Goal: Transaction & Acquisition: Purchase product/service

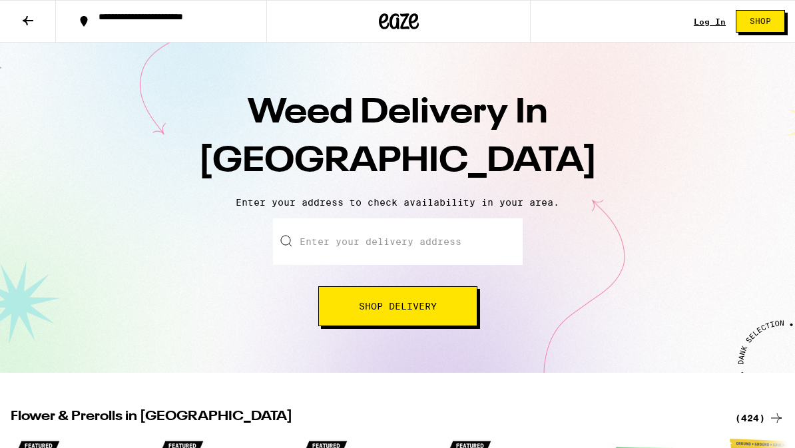
click at [439, 246] on input "Enter your delivery address" at bounding box center [398, 241] width 250 height 47
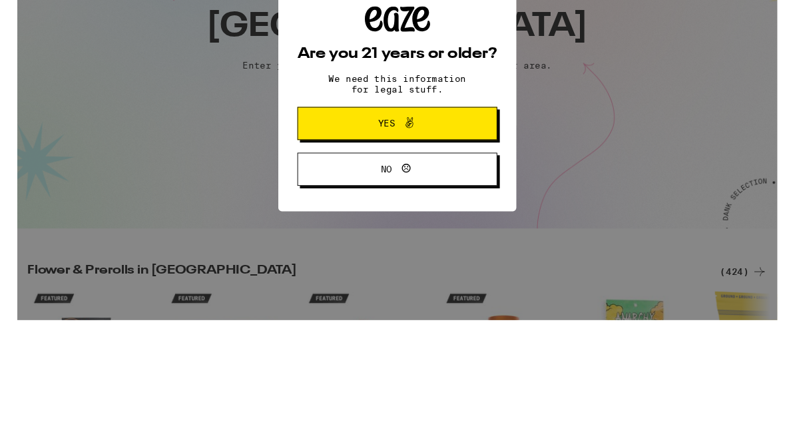
scroll to position [134, 0]
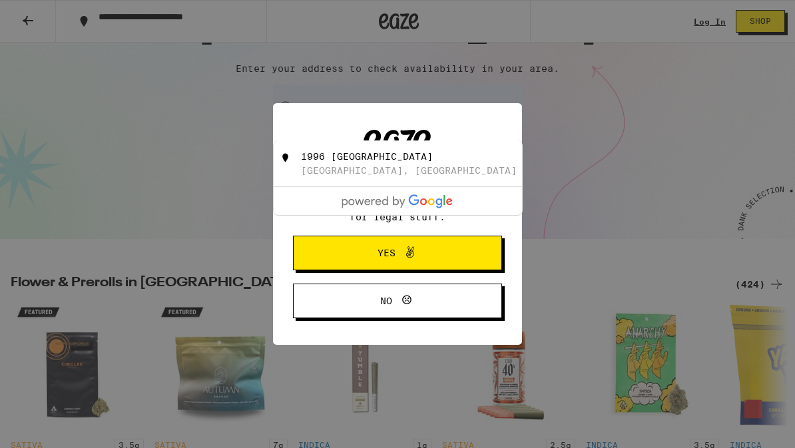
click at [428, 262] on span "Yes" at bounding box center [397, 252] width 101 height 17
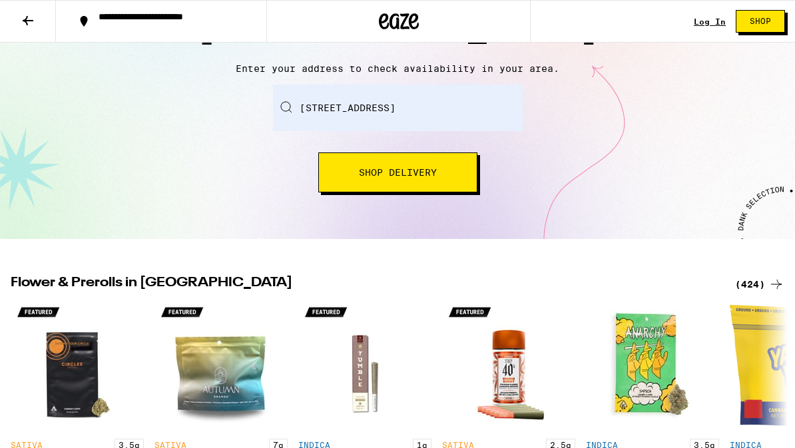
click at [420, 179] on button "Shop Delivery" at bounding box center [397, 172] width 159 height 40
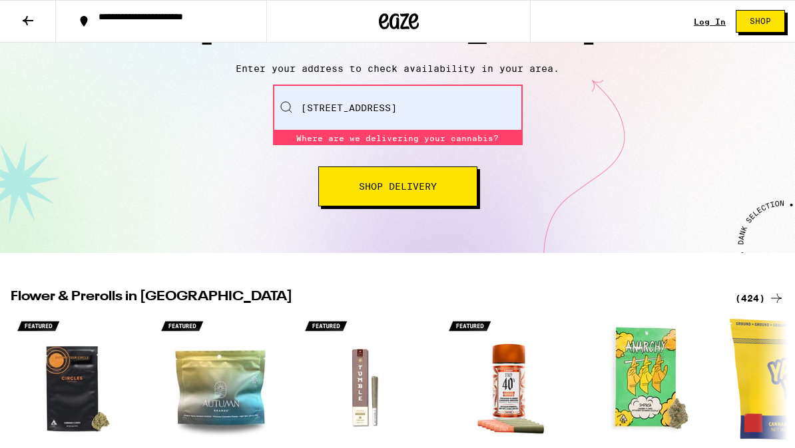
click at [425, 190] on span "Shop Delivery" at bounding box center [398, 186] width 78 height 9
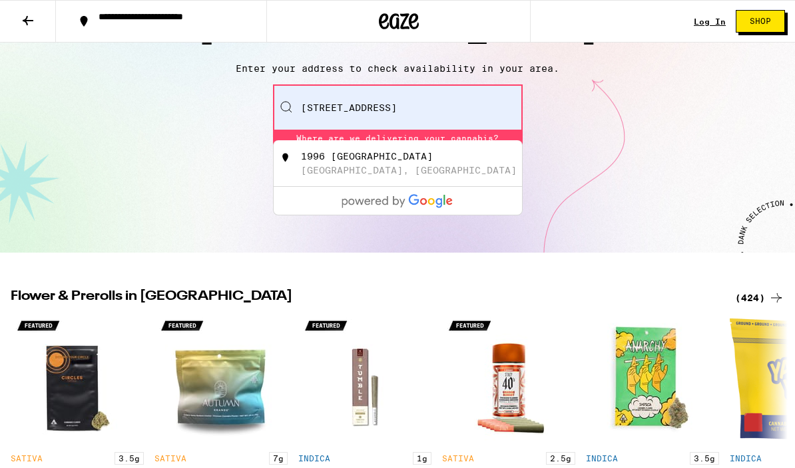
click at [427, 174] on div "1996 [GEOGRAPHIC_DATA], [GEOGRAPHIC_DATA]" at bounding box center [420, 163] width 238 height 25
type input "[STREET_ADDRESS]"
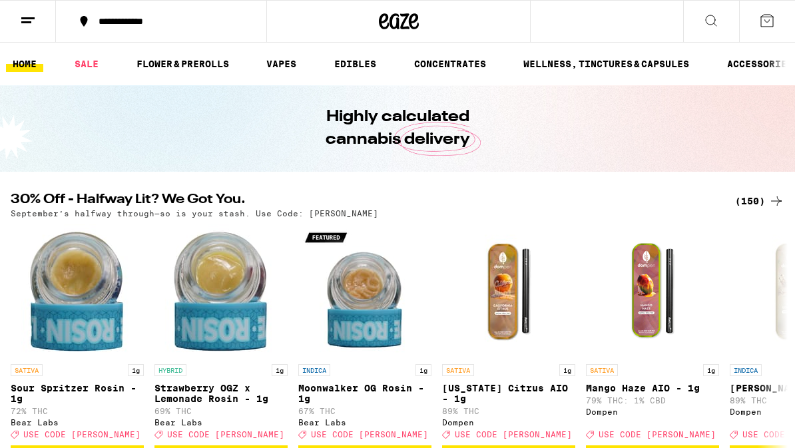
click at [706, 25] on icon at bounding box center [711, 21] width 16 height 16
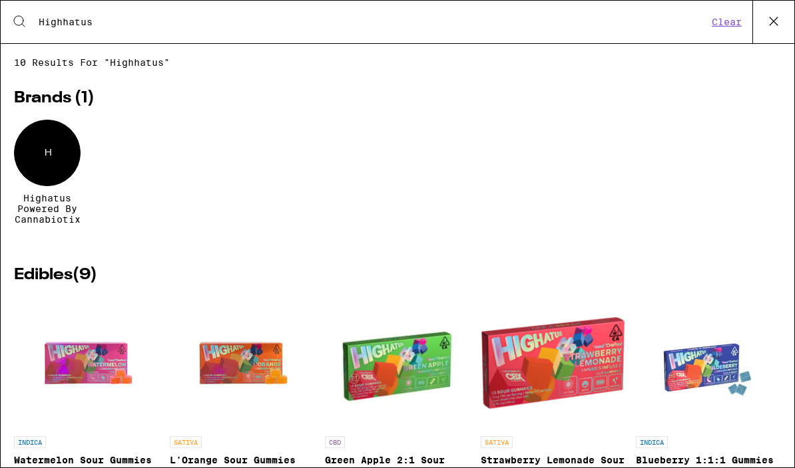
type input "Highhatus"
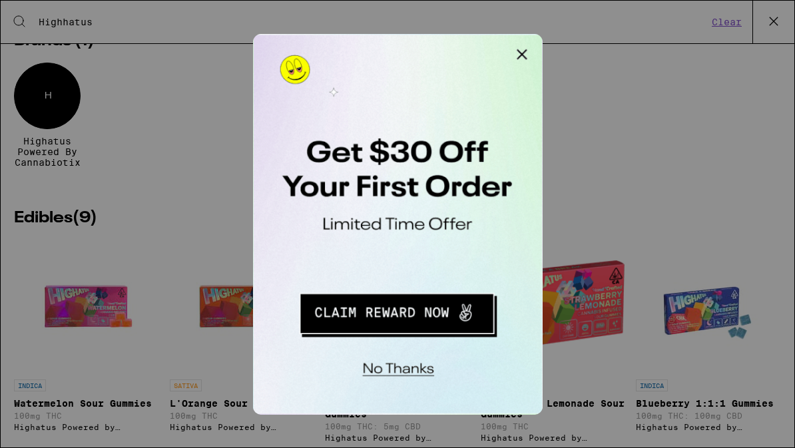
scroll to position [68, 0]
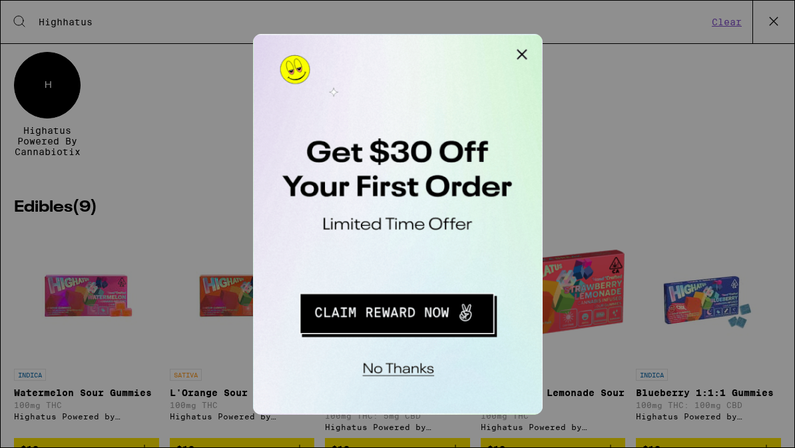
click at [429, 52] on button "Close Modal" at bounding box center [421, 47] width 27 height 27
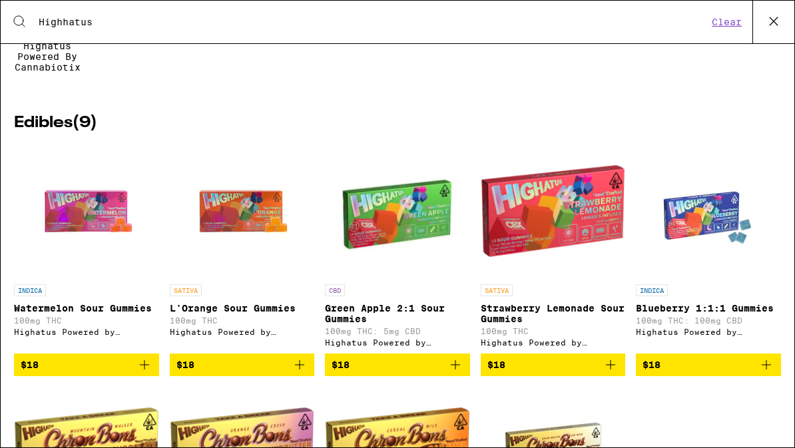
scroll to position [152, 0]
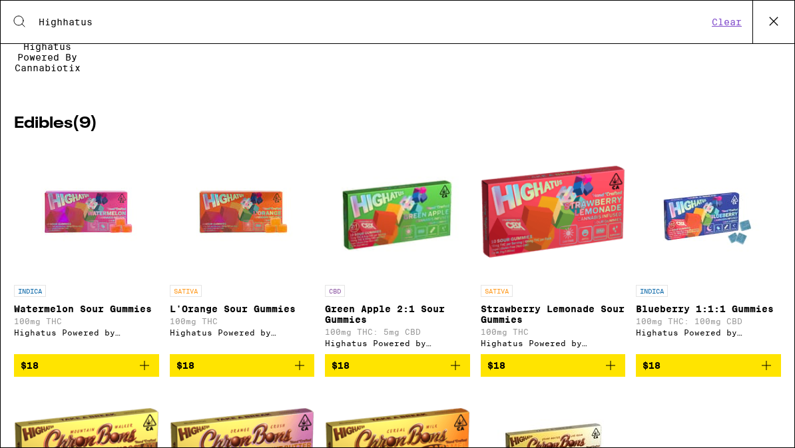
click at [763, 377] on button "$18" at bounding box center [708, 365] width 145 height 23
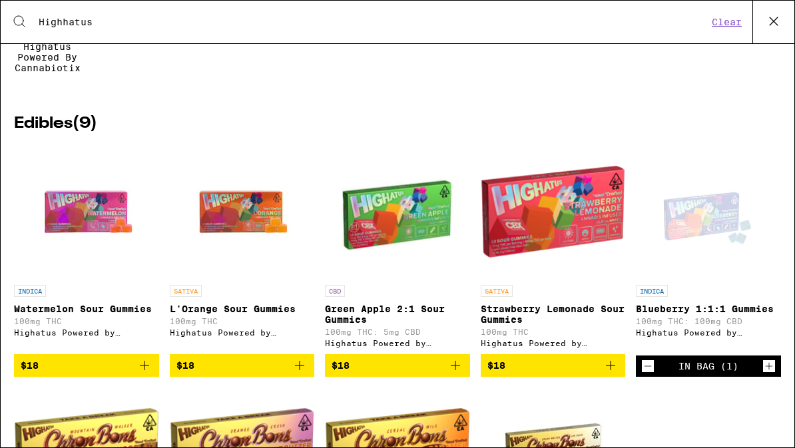
click at [773, 374] on icon "Increment" at bounding box center [769, 366] width 12 height 16
click at [771, 374] on icon "Increment" at bounding box center [769, 366] width 12 height 16
click at [768, 374] on icon "Increment" at bounding box center [769, 366] width 12 height 16
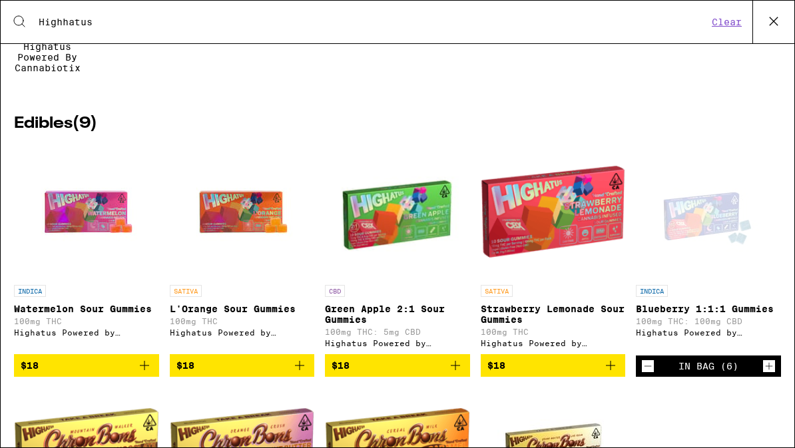
click at [101, 373] on span "$18" at bounding box center [87, 365] width 132 height 16
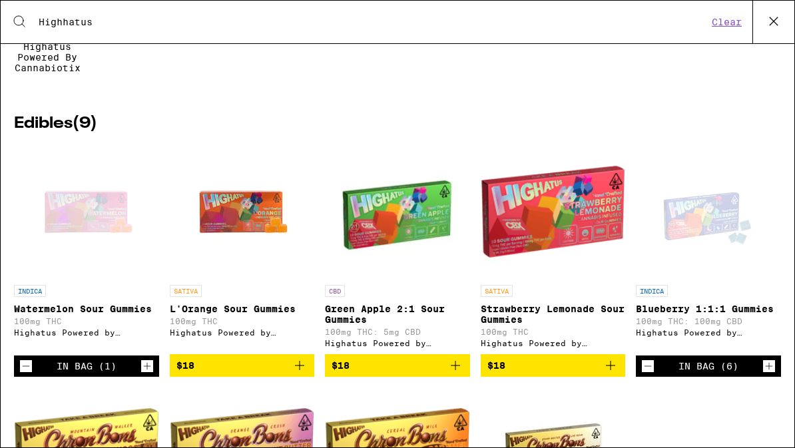
click at [138, 377] on div "In Bag (1)" at bounding box center [86, 365] width 145 height 21
click at [146, 374] on icon "Increment" at bounding box center [147, 366] width 12 height 16
click at [150, 374] on icon "Increment" at bounding box center [147, 366] width 12 height 16
click at [149, 374] on icon "Increment" at bounding box center [147, 366] width 12 height 16
click at [152, 374] on icon "Increment" at bounding box center [147, 366] width 12 height 16
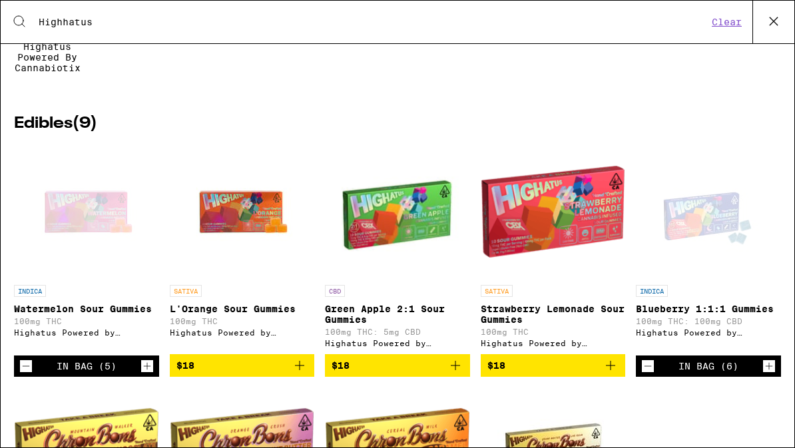
click at [152, 374] on icon "Increment" at bounding box center [147, 366] width 12 height 16
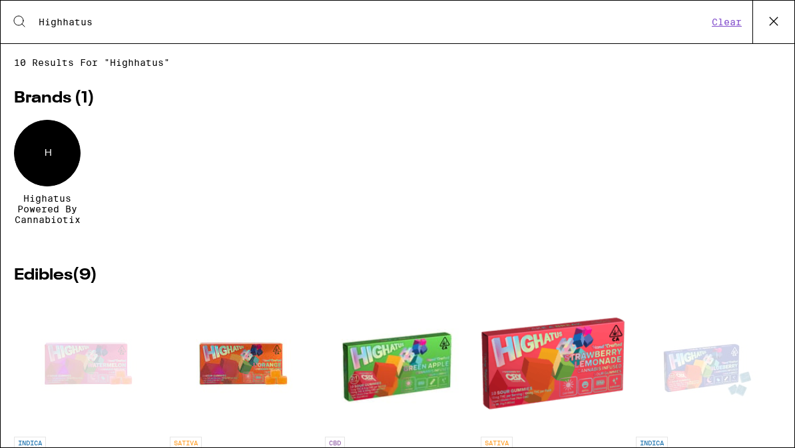
scroll to position [0, 0]
click at [791, 23] on button at bounding box center [773, 22] width 42 height 43
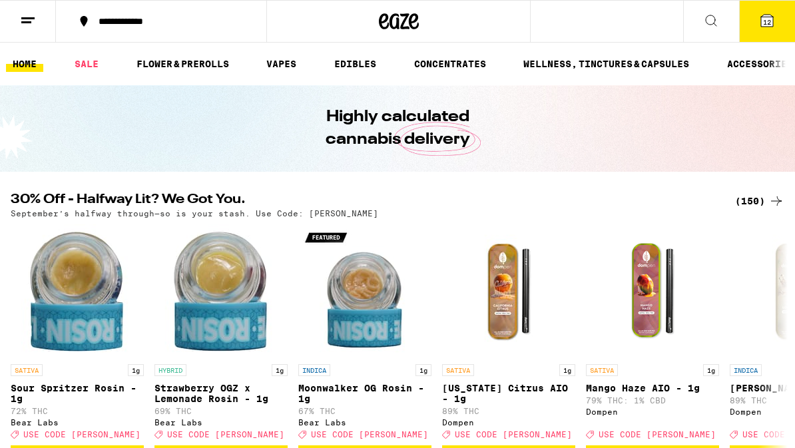
click at [786, 27] on button "12" at bounding box center [767, 21] width 56 height 41
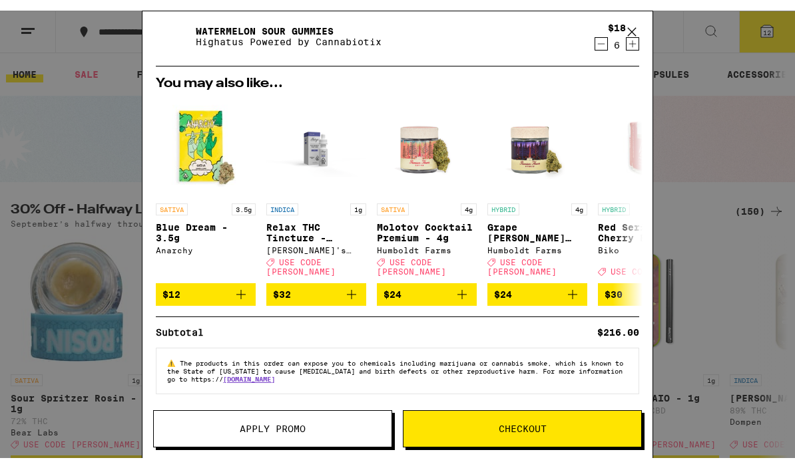
scroll to position [88, 0]
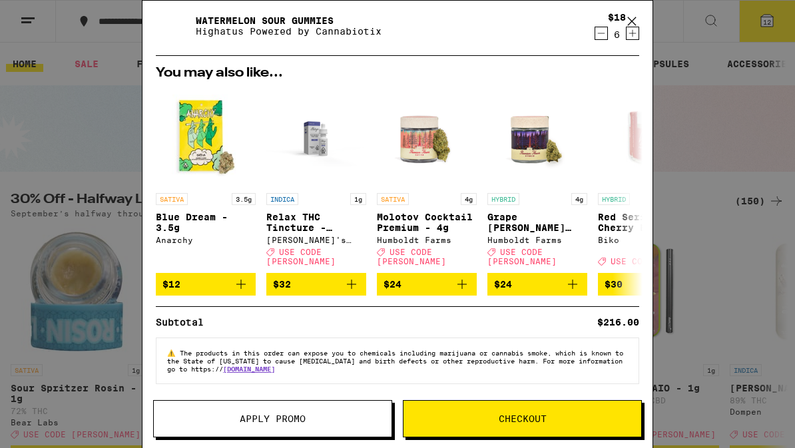
click at [500, 418] on span "Checkout" at bounding box center [522, 418] width 48 height 9
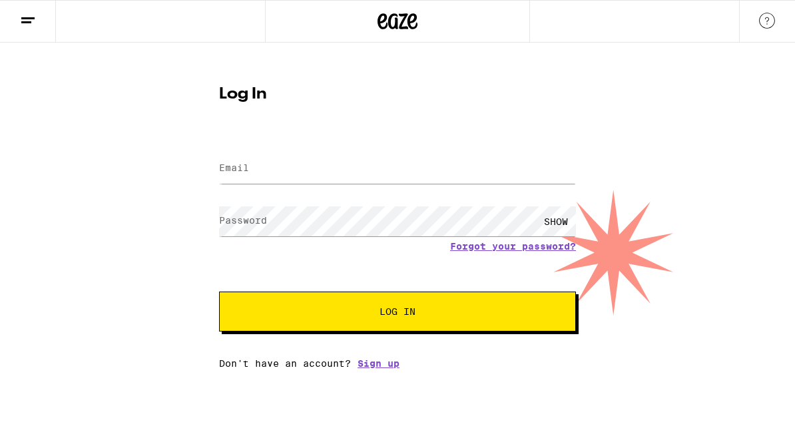
click at [376, 369] on link "Sign up" at bounding box center [378, 363] width 42 height 11
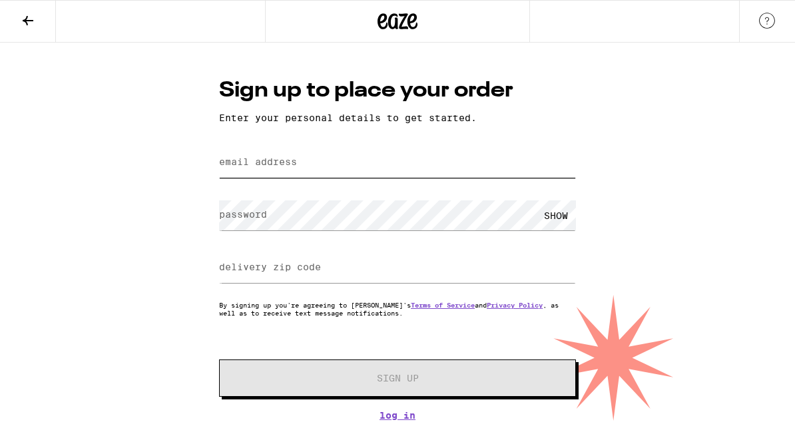
click at [346, 173] on input "email address" at bounding box center [397, 163] width 357 height 30
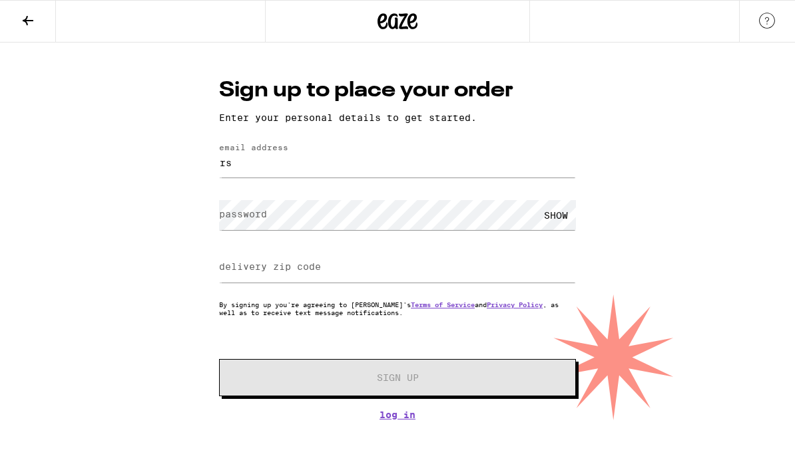
type input "[EMAIL_ADDRESS][DOMAIN_NAME]"
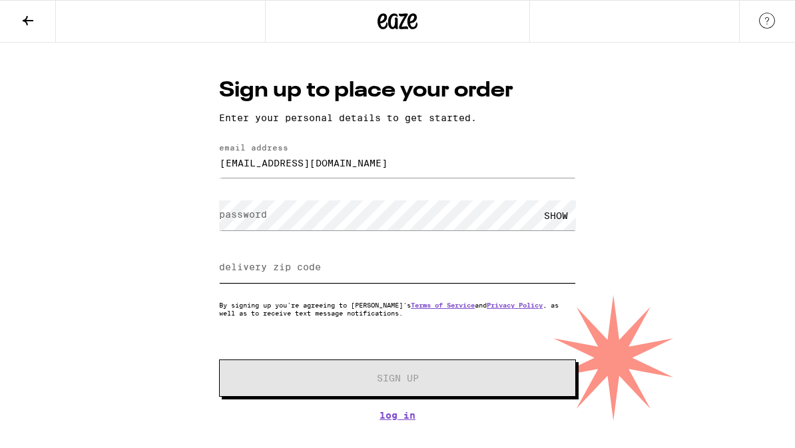
type input "94117"
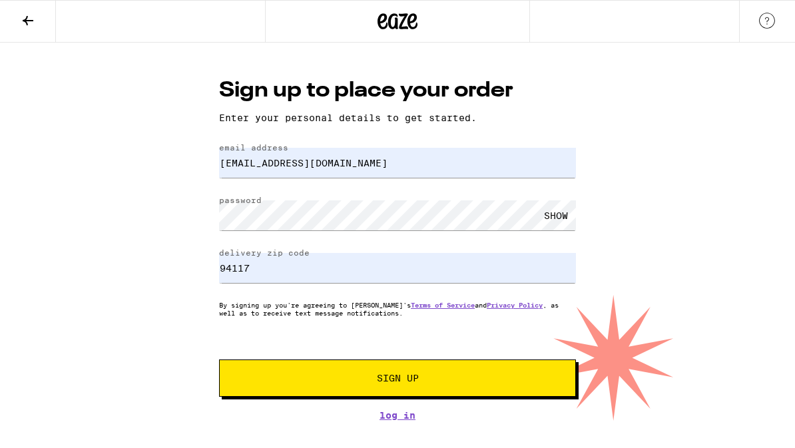
click at [418, 391] on button "Sign Up" at bounding box center [397, 377] width 357 height 37
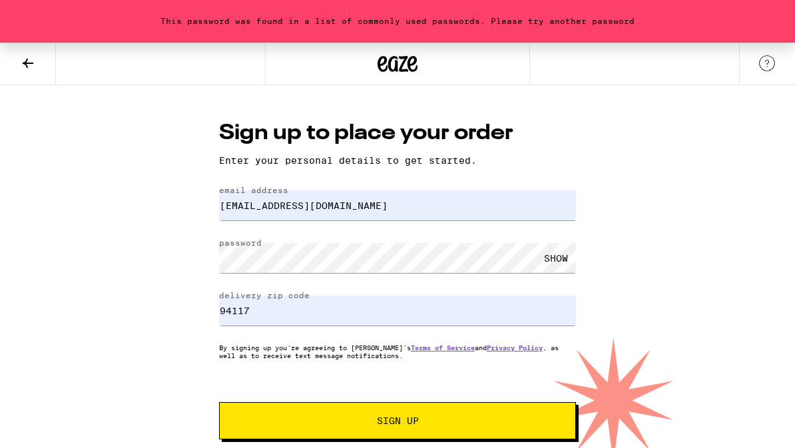
click at [568, 260] on div "SHOW" at bounding box center [556, 258] width 40 height 30
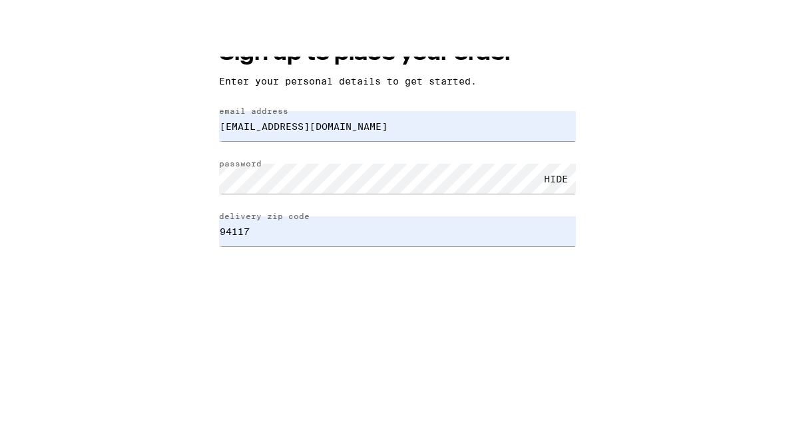
scroll to position [23, 0]
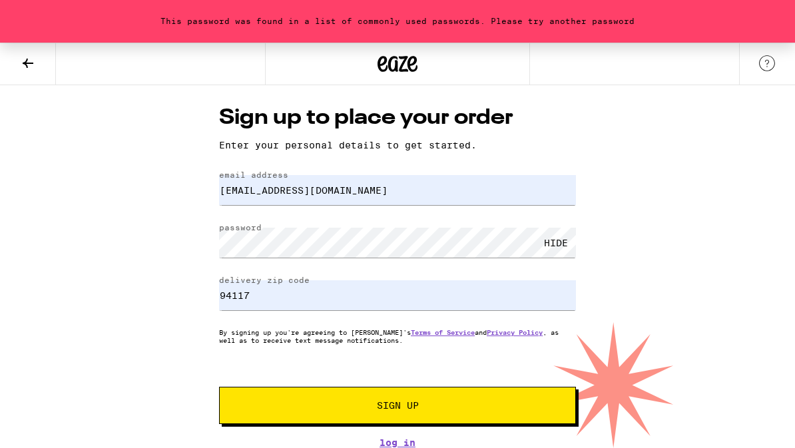
click at [404, 405] on span "Sign Up" at bounding box center [398, 405] width 42 height 9
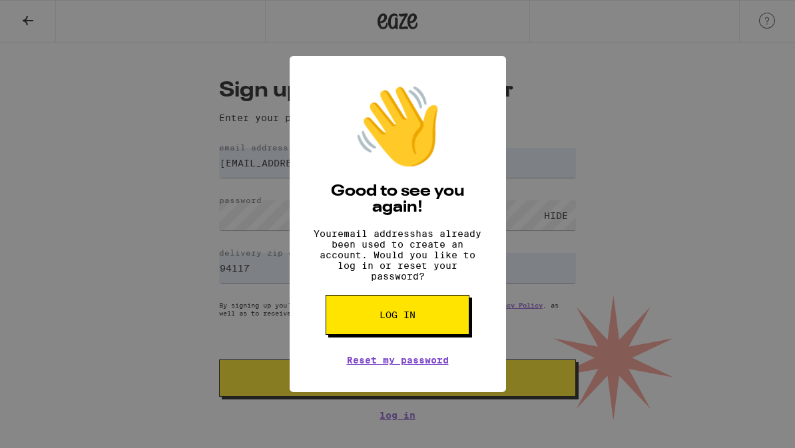
click at [403, 319] on span "Log in" at bounding box center [397, 314] width 36 height 9
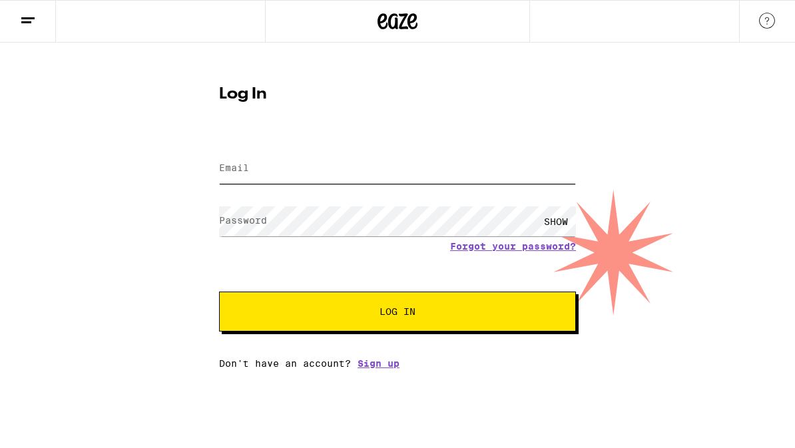
click at [302, 177] on input "Email" at bounding box center [397, 169] width 357 height 30
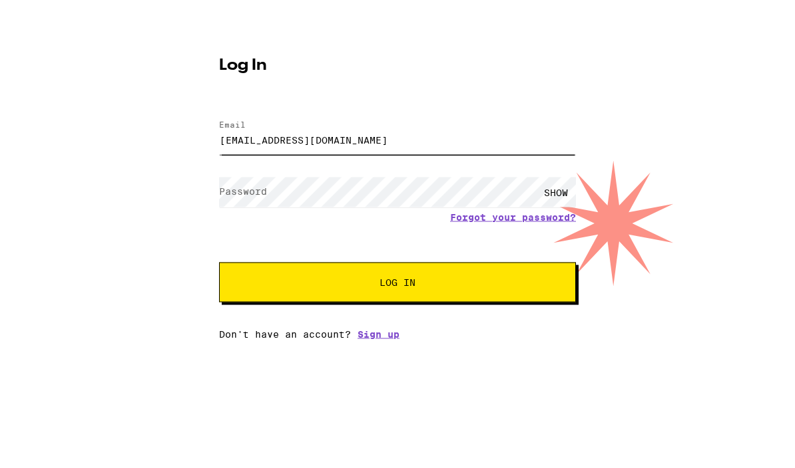
type input "[EMAIL_ADDRESS][DOMAIN_NAME]"
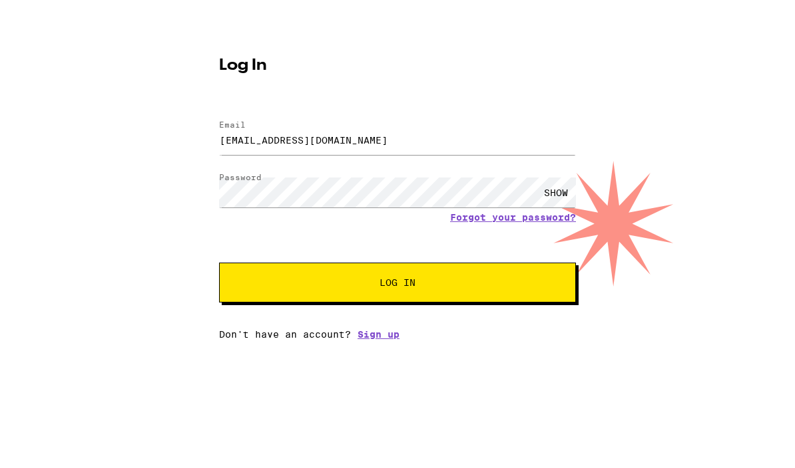
click at [558, 206] on div "SHOW" at bounding box center [556, 221] width 40 height 30
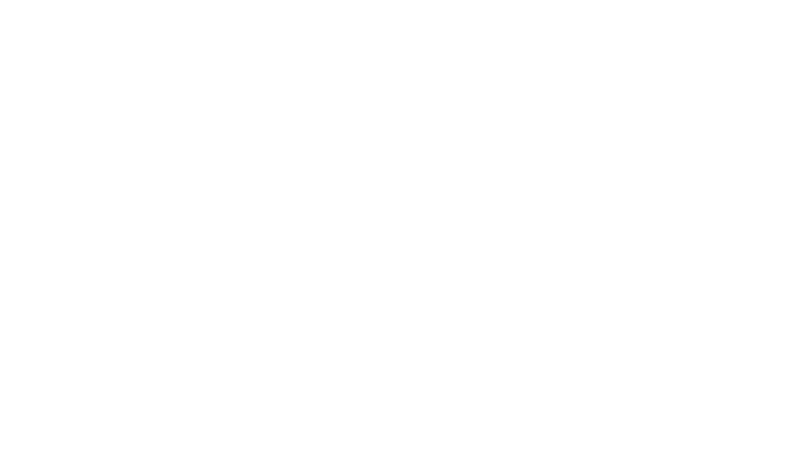
click at [449, 307] on span "Log In" at bounding box center [397, 311] width 249 height 9
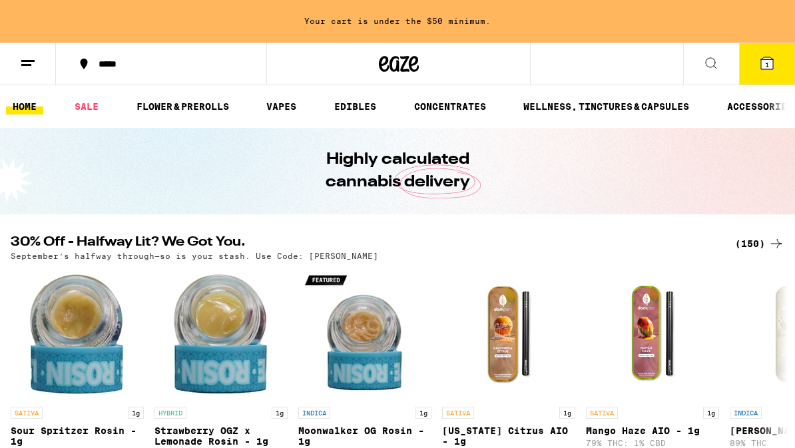
click at [767, 58] on icon at bounding box center [767, 63] width 12 height 12
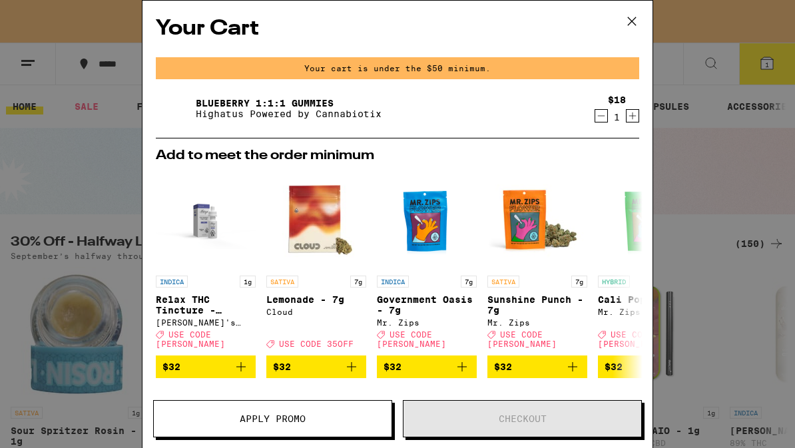
click at [628, 18] on icon at bounding box center [632, 21] width 20 height 20
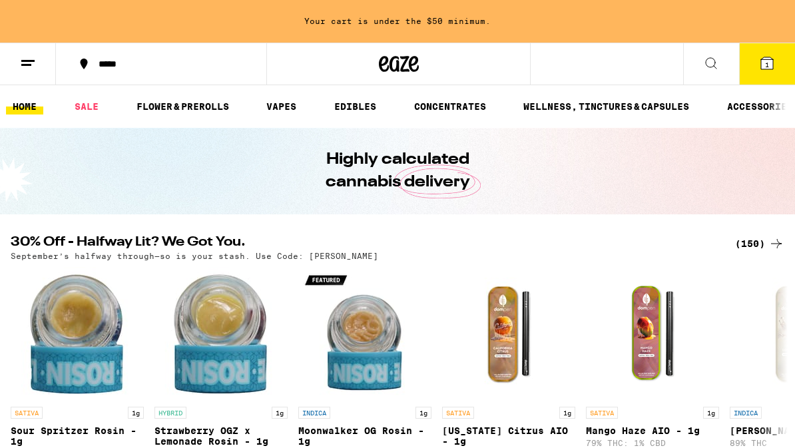
click at [355, 110] on link "EDIBLES" at bounding box center [354, 106] width 55 height 16
click at [710, 60] on icon at bounding box center [711, 63] width 16 height 16
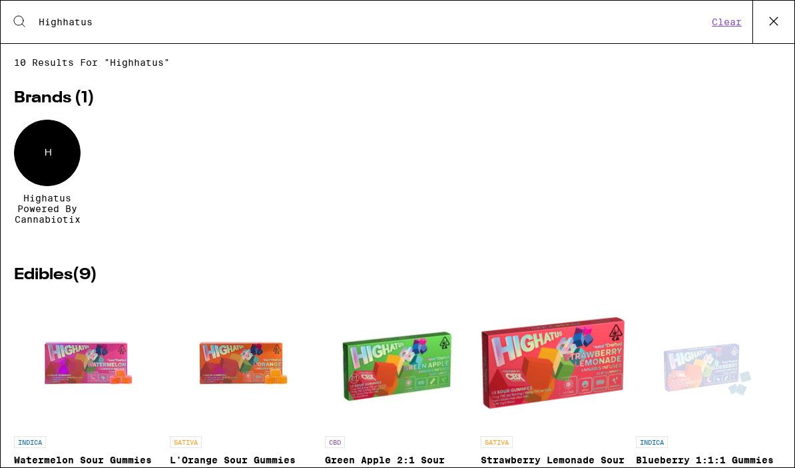
type input "Highhatus"
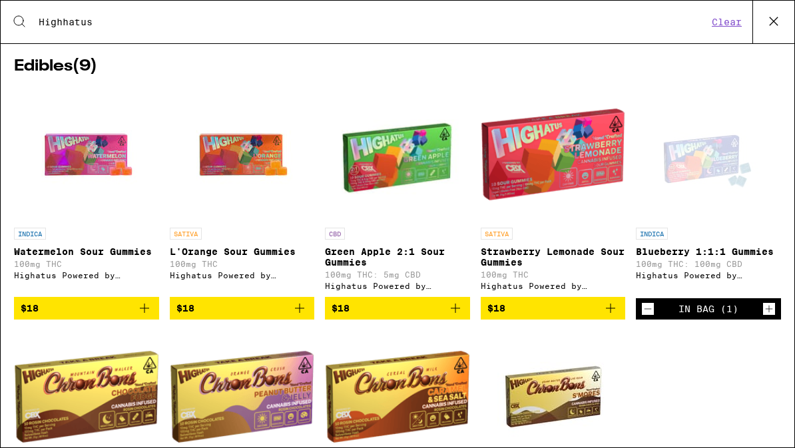
scroll to position [210, 0]
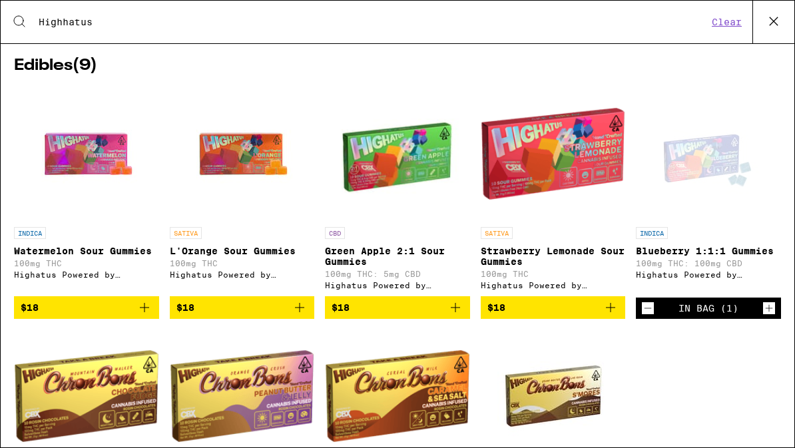
click at [762, 315] on button "Increment" at bounding box center [768, 307] width 13 height 13
click at [761, 319] on div "In Bag (2)" at bounding box center [708, 307] width 145 height 21
click at [765, 316] on icon "Increment" at bounding box center [769, 308] width 12 height 16
click at [773, 316] on icon "Increment" at bounding box center [769, 308] width 12 height 16
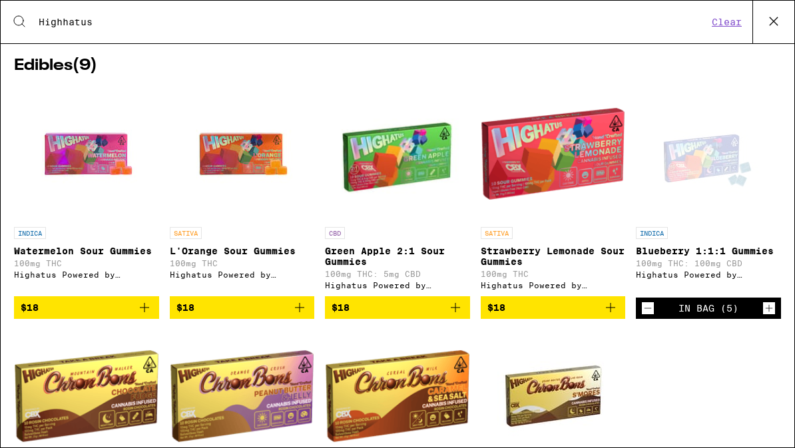
click at [774, 316] on icon "Increment" at bounding box center [769, 308] width 12 height 16
click at [150, 315] on icon "Add to bag" at bounding box center [144, 307] width 16 height 16
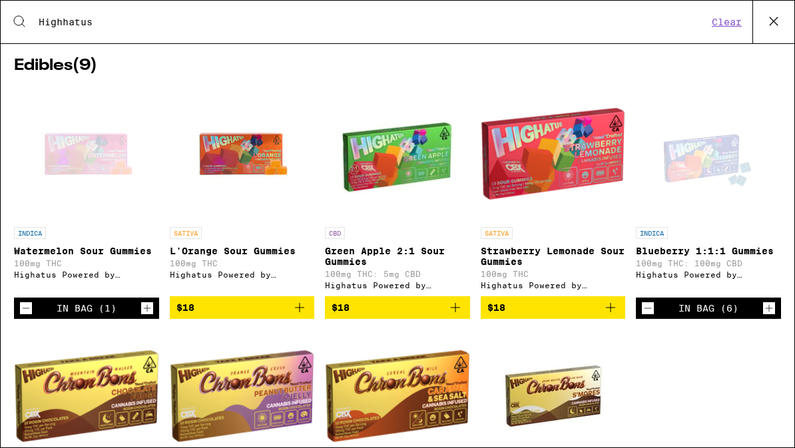
click at [145, 316] on icon "Increment" at bounding box center [147, 308] width 12 height 16
click at [152, 316] on icon "Increment" at bounding box center [147, 308] width 12 height 16
click at [150, 316] on icon "Increment" at bounding box center [147, 308] width 12 height 16
click at [148, 316] on icon "Increment" at bounding box center [147, 308] width 12 height 16
click at [146, 316] on icon "Increment" at bounding box center [147, 308] width 12 height 16
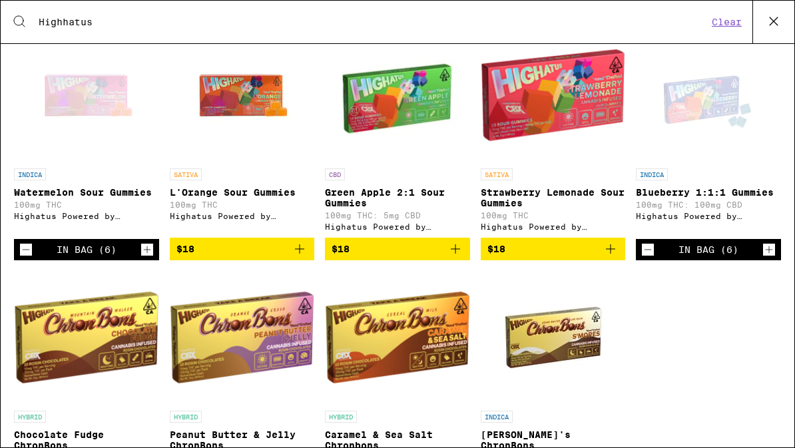
scroll to position [271, 0]
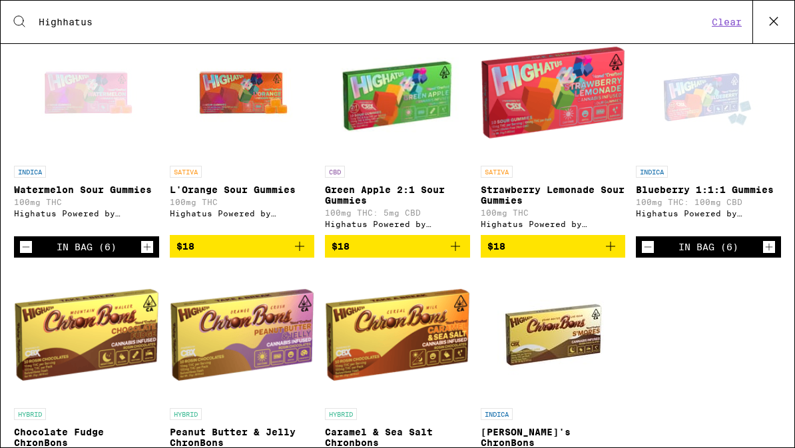
click at [440, 371] on img "Open page for Caramel & Sea Salt Chronbons from Highatus Powered by Cannabiotix" at bounding box center [397, 334] width 145 height 133
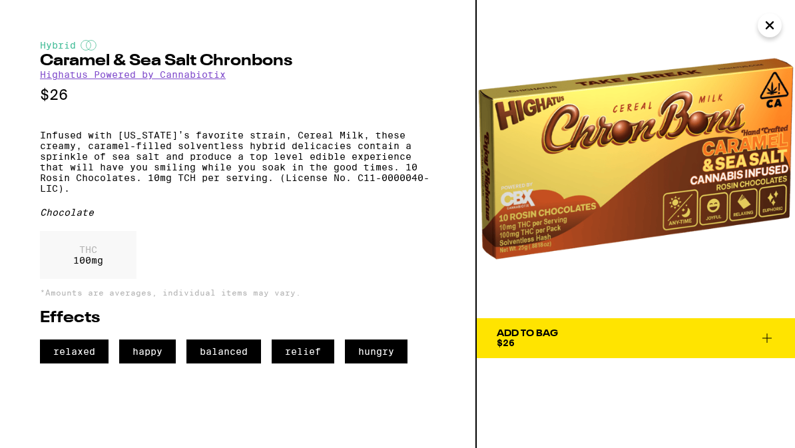
click at [763, 340] on icon at bounding box center [767, 338] width 16 height 16
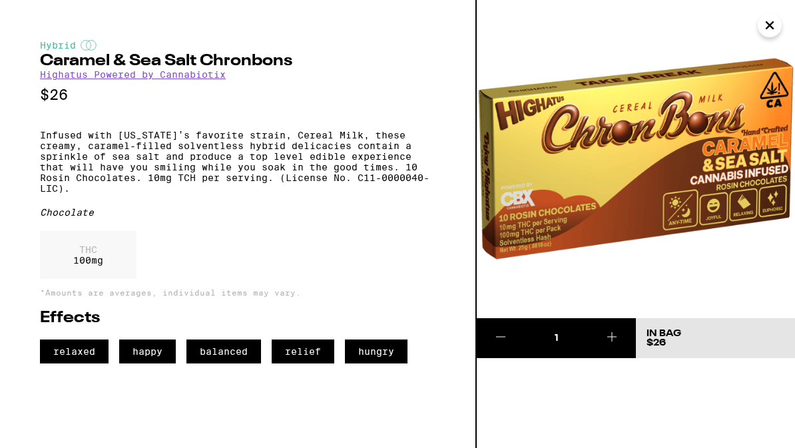
click at [612, 337] on icon at bounding box center [612, 337] width 16 height 16
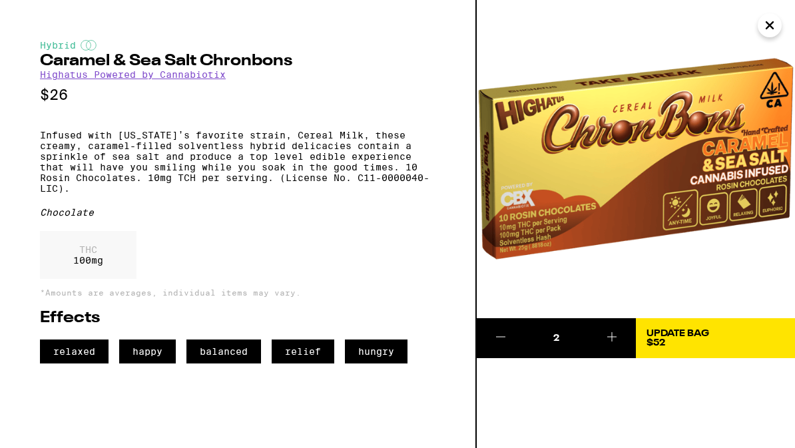
click at [614, 331] on icon at bounding box center [612, 337] width 16 height 16
click at [608, 335] on icon at bounding box center [612, 337] width 16 height 16
click at [610, 334] on icon at bounding box center [612, 337] width 16 height 16
click at [695, 339] on div "Update Bag $130" at bounding box center [677, 338] width 63 height 19
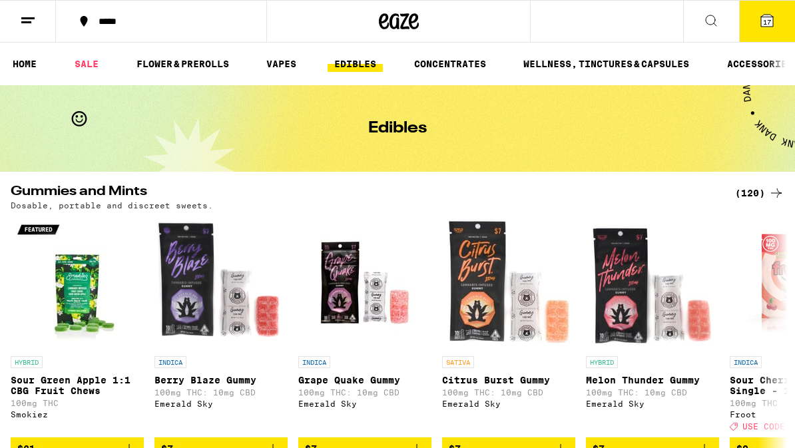
click at [758, 21] on button "17" at bounding box center [767, 21] width 56 height 41
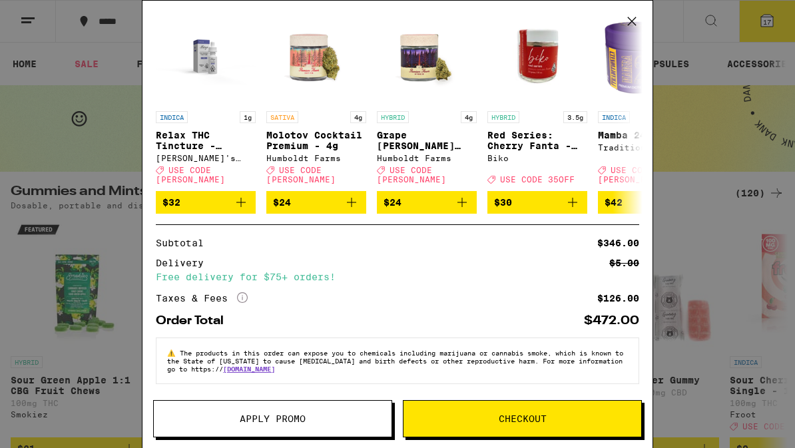
scroll to position [220, 0]
click at [522, 415] on span "Checkout" at bounding box center [522, 418] width 48 height 9
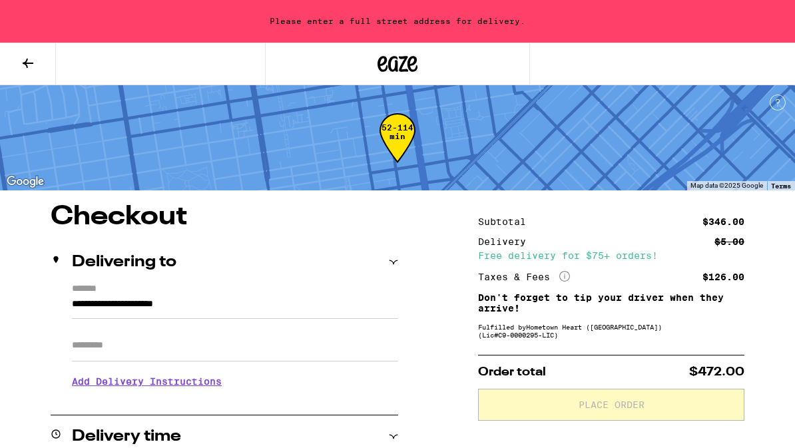
click at [98, 296] on input "**********" at bounding box center [235, 307] width 326 height 23
click at [506, 19] on div "Please enter a full street address for delivery." at bounding box center [397, 21] width 795 height 43
click at [292, 296] on input "**********" at bounding box center [235, 307] width 326 height 23
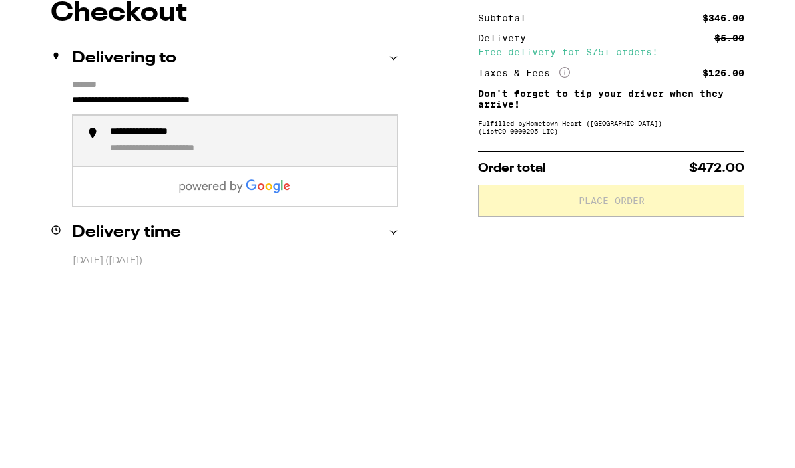
click at [250, 347] on div "**********" at bounding box center [185, 353] width 150 height 13
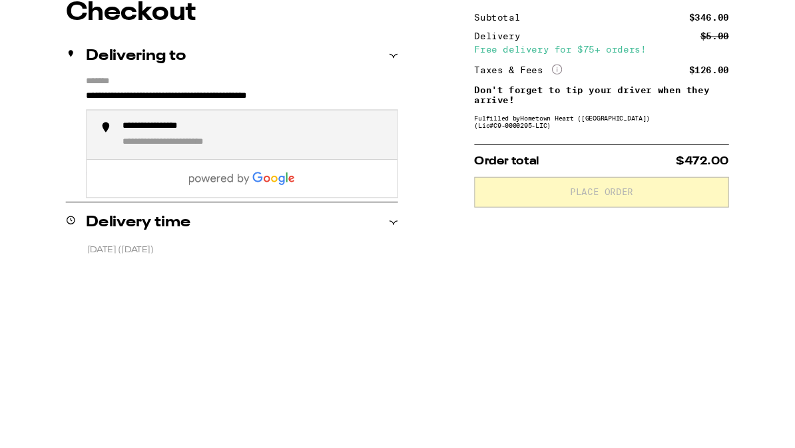
scroll to position [204, 0]
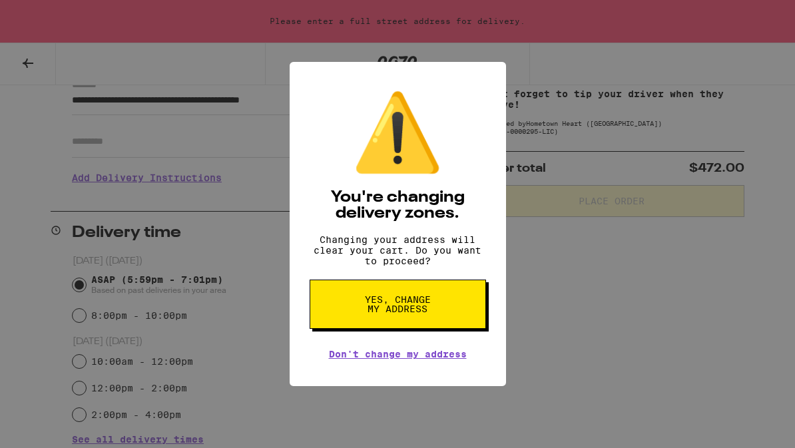
click at [433, 311] on button "Yes, change my address" at bounding box center [397, 303] width 176 height 49
type input "**********"
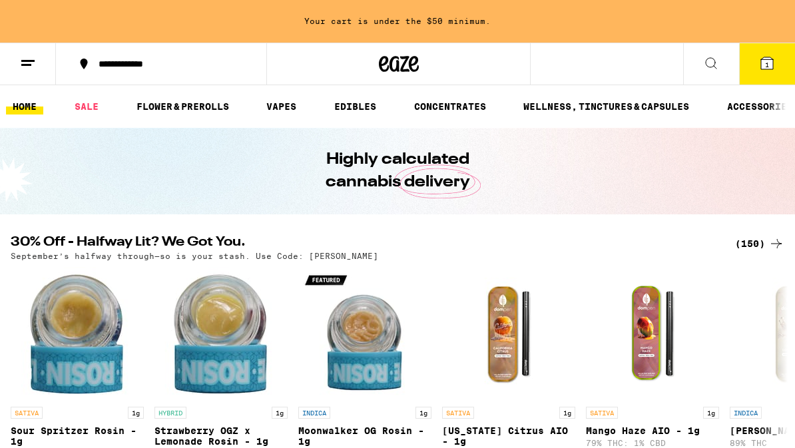
click at [715, 65] on icon at bounding box center [711, 63] width 16 height 16
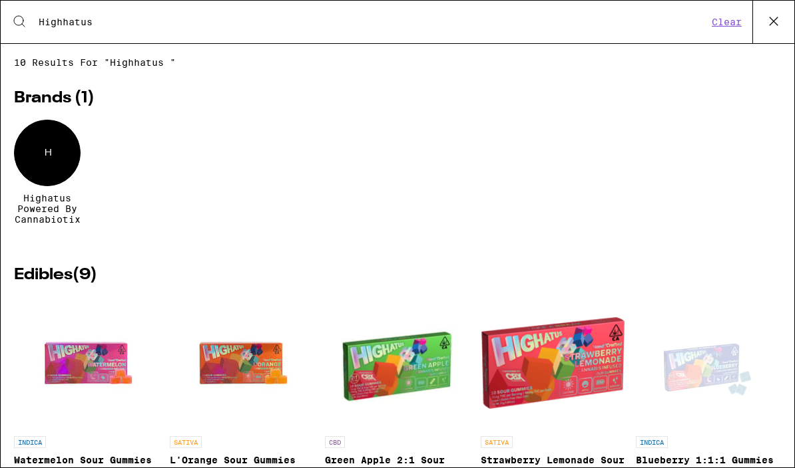
type input "Highhatus"
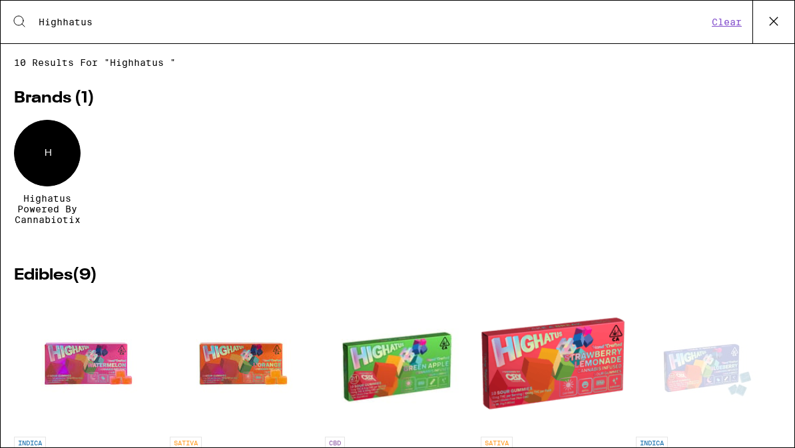
click at [711, 383] on div "Open page for Blueberry 1:1:1 Gummies from Highatus Powered by Cannabiotix" at bounding box center [708, 363] width 133 height 133
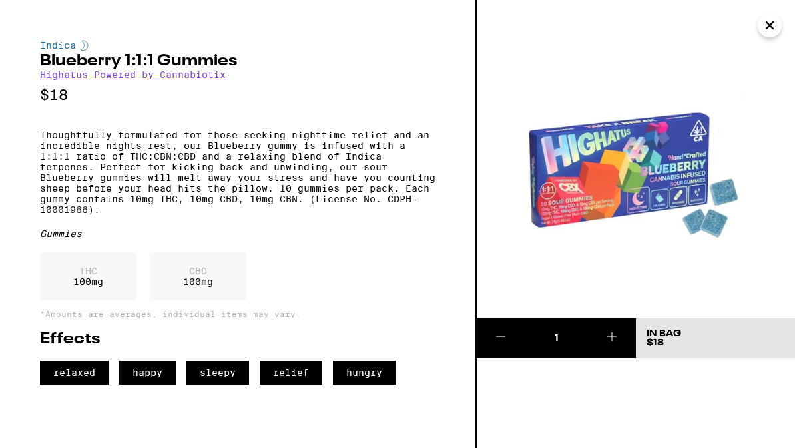
click at [615, 339] on icon at bounding box center [612, 337] width 16 height 16
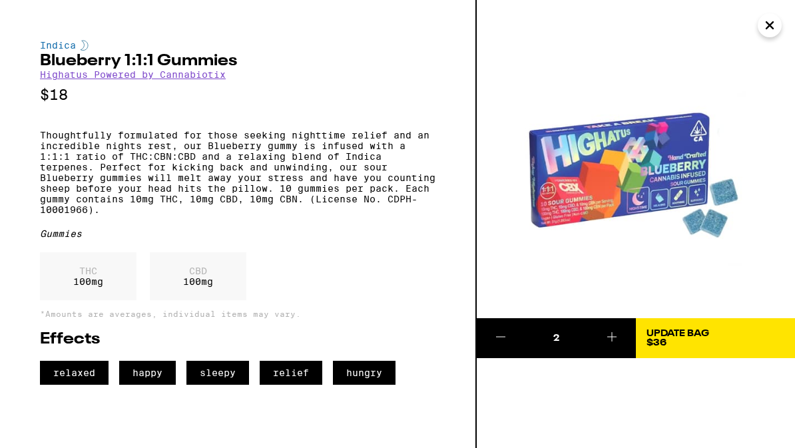
click at [605, 329] on icon at bounding box center [612, 337] width 16 height 16
click at [604, 329] on icon at bounding box center [612, 337] width 16 height 16
click at [605, 331] on icon at bounding box center [612, 337] width 16 height 16
click at [604, 331] on icon at bounding box center [612, 337] width 16 height 16
click at [523, 233] on img at bounding box center [635, 159] width 318 height 318
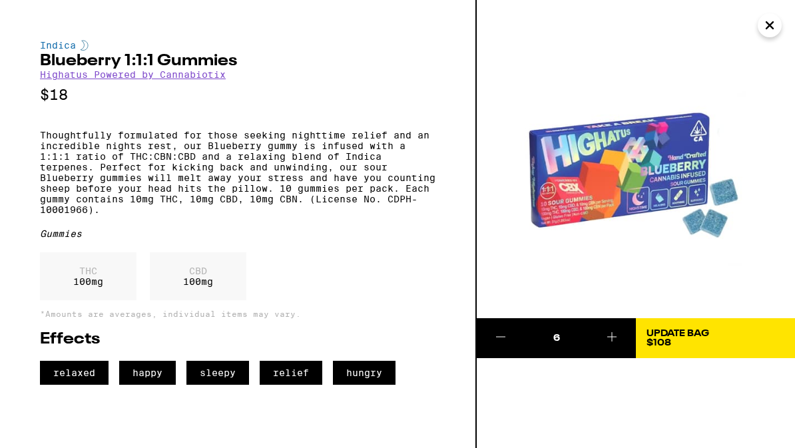
click at [521, 275] on img at bounding box center [635, 159] width 318 height 318
click at [525, 258] on img at bounding box center [635, 159] width 318 height 318
click at [760, 37] on img at bounding box center [635, 159] width 318 height 318
click at [768, 35] on icon "Close" at bounding box center [769, 25] width 16 height 20
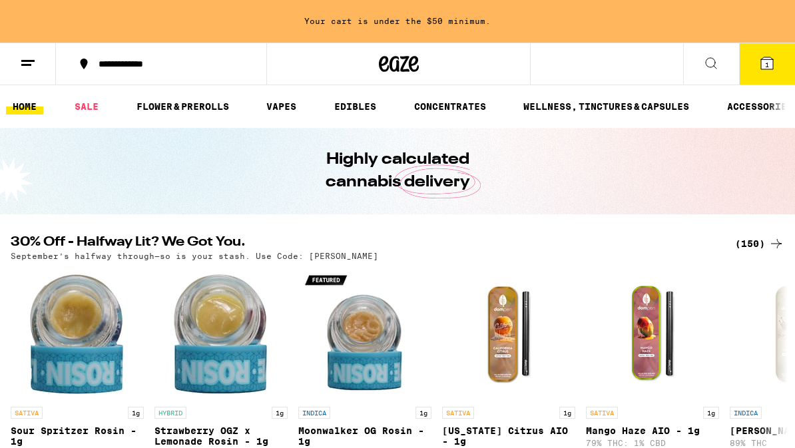
click at [723, 63] on button at bounding box center [711, 64] width 56 height 42
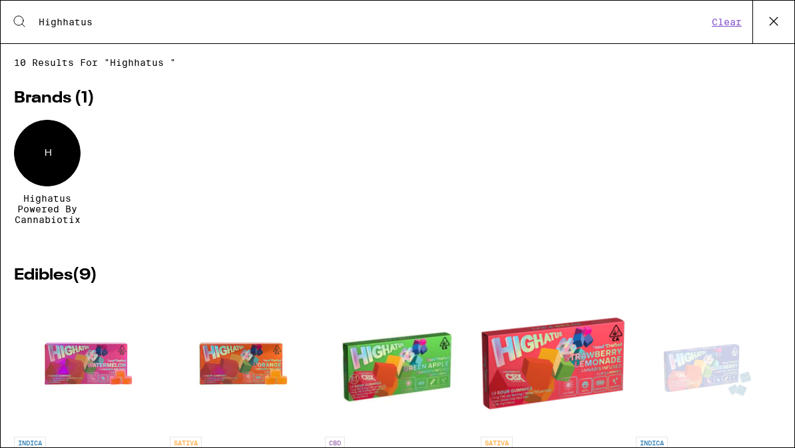
click at [703, 374] on div "Open page for Blueberry 1:1:1 Gummies from Highatus Powered by Cannabiotix" at bounding box center [708, 363] width 133 height 133
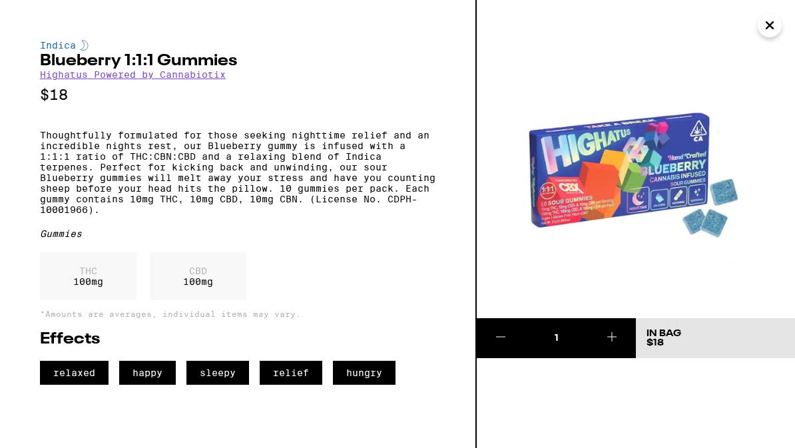
click at [606, 345] on button at bounding box center [612, 338] width 48 height 40
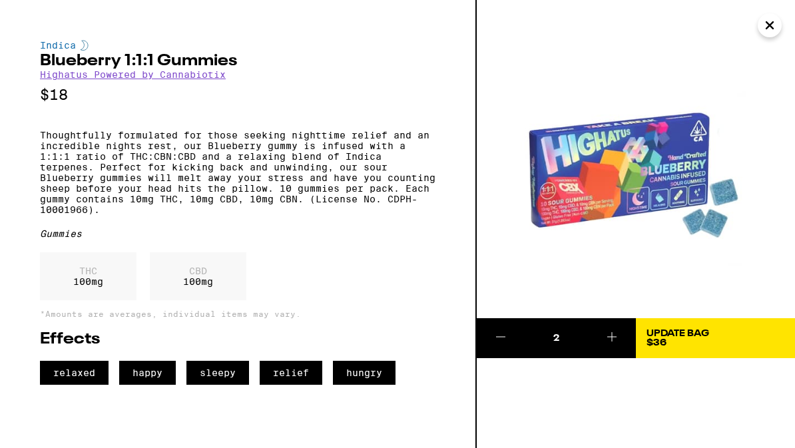
click at [608, 341] on icon at bounding box center [612, 337] width 16 height 16
click at [618, 338] on icon at bounding box center [612, 337] width 16 height 16
click at [618, 337] on icon at bounding box center [612, 337] width 16 height 16
click at [616, 339] on icon at bounding box center [612, 337] width 16 height 16
click at [711, 339] on span "Update Bag $108" at bounding box center [715, 338] width 138 height 19
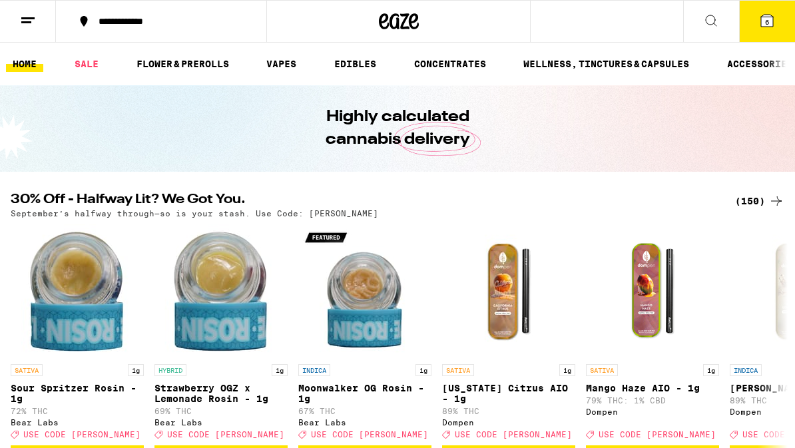
click at [709, 31] on button at bounding box center [711, 22] width 56 height 42
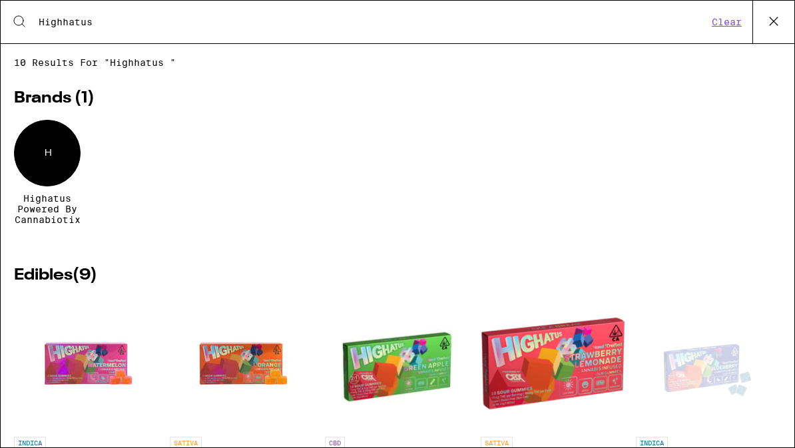
click at [118, 371] on img "Open page for Watermelon Sour Gummies from Highatus Powered by Cannabiotix" at bounding box center [86, 363] width 133 height 133
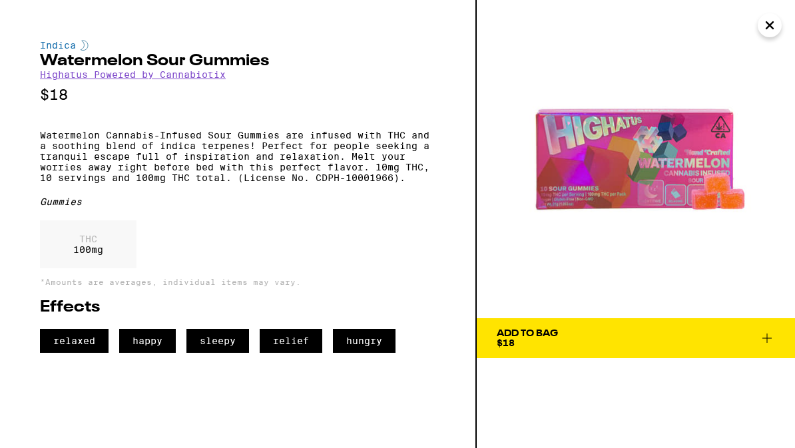
click at [768, 341] on icon at bounding box center [767, 338] width 16 height 16
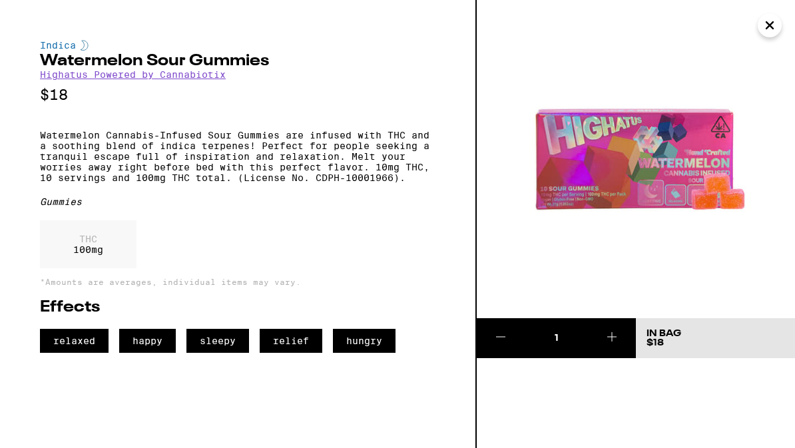
click at [610, 337] on icon at bounding box center [612, 337] width 16 height 16
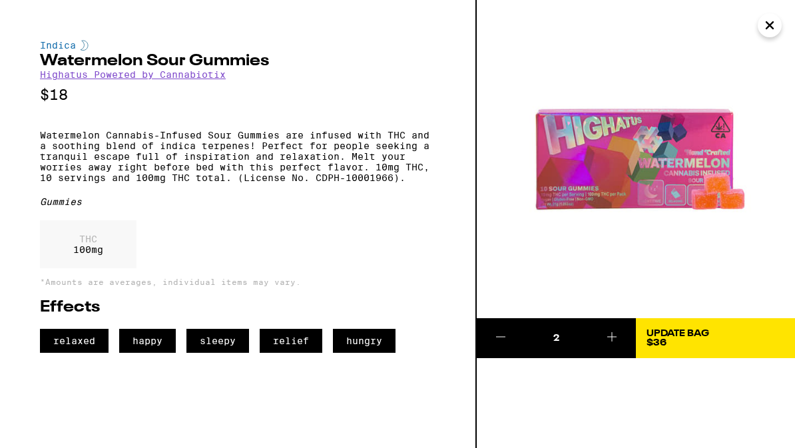
click at [604, 339] on icon at bounding box center [612, 337] width 16 height 16
click at [606, 339] on icon at bounding box center [612, 337] width 16 height 16
click at [608, 339] on icon at bounding box center [612, 337] width 16 height 16
click at [693, 340] on div "Update Bag $108" at bounding box center [677, 338] width 63 height 19
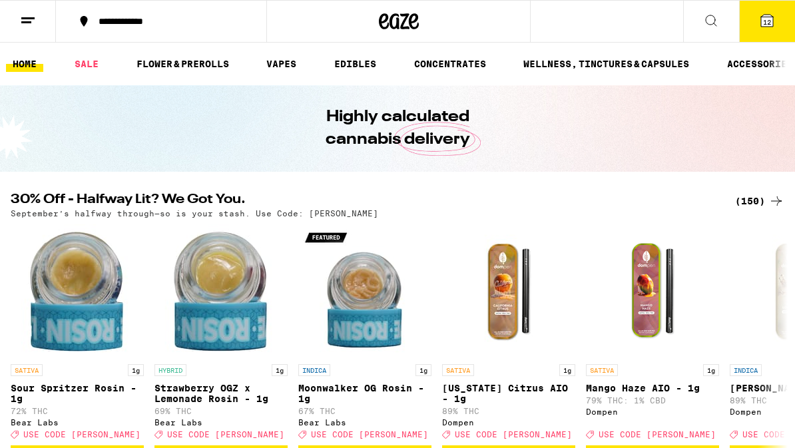
click at [707, 19] on icon at bounding box center [711, 21] width 16 height 16
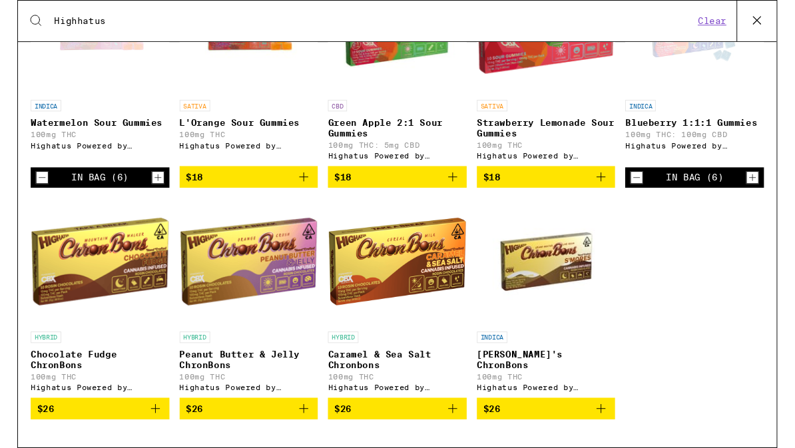
scroll to position [358, 0]
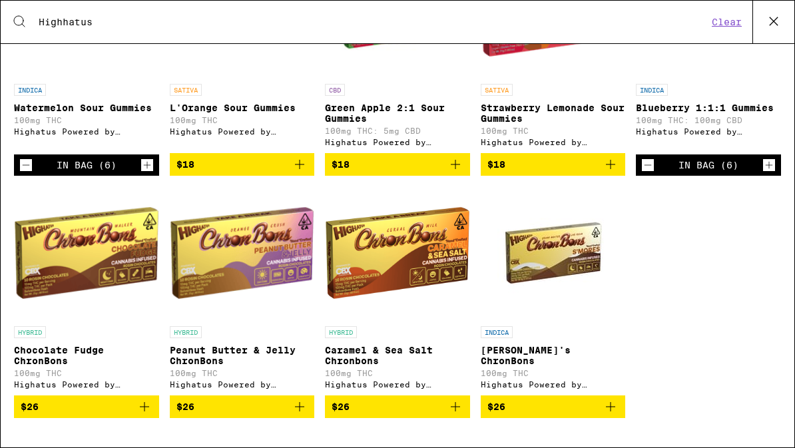
click at [448, 415] on icon "Add to bag" at bounding box center [455, 407] width 16 height 16
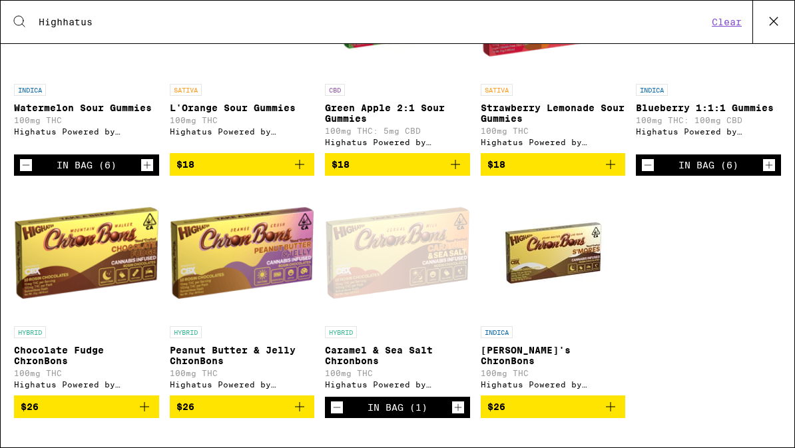
click at [459, 415] on icon "Increment" at bounding box center [458, 407] width 12 height 16
click at [461, 415] on icon "Increment" at bounding box center [458, 407] width 12 height 16
click at [455, 415] on icon "Increment" at bounding box center [458, 407] width 12 height 16
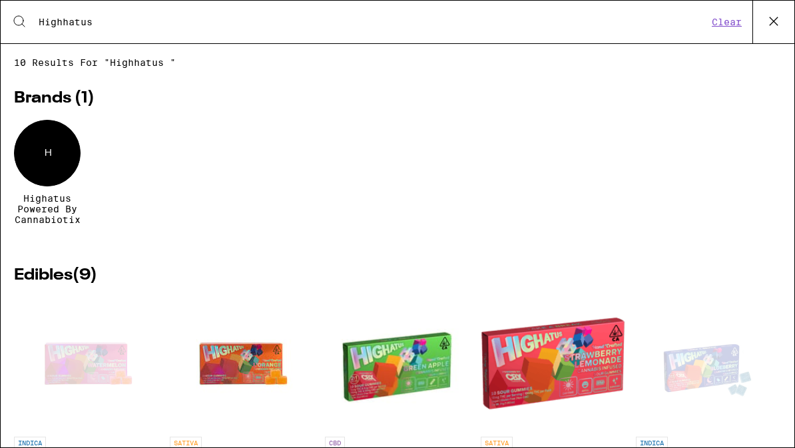
scroll to position [0, 0]
click at [588, 245] on div "H Highatus Powered by Cannabiotix" at bounding box center [397, 182] width 767 height 125
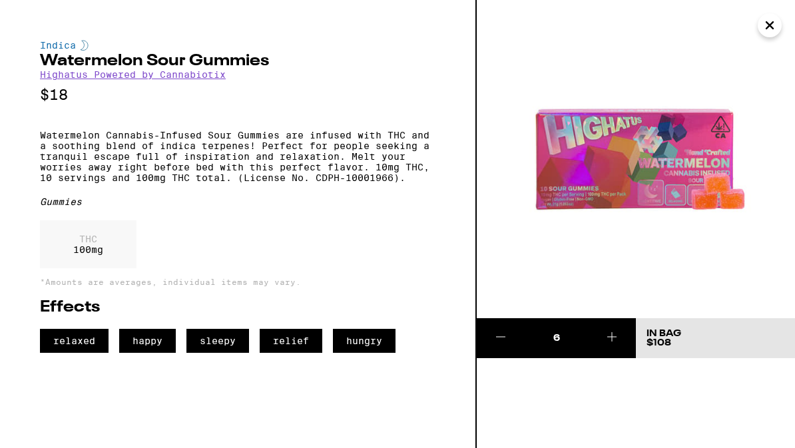
click at [764, 33] on icon "Close" at bounding box center [769, 25] width 16 height 20
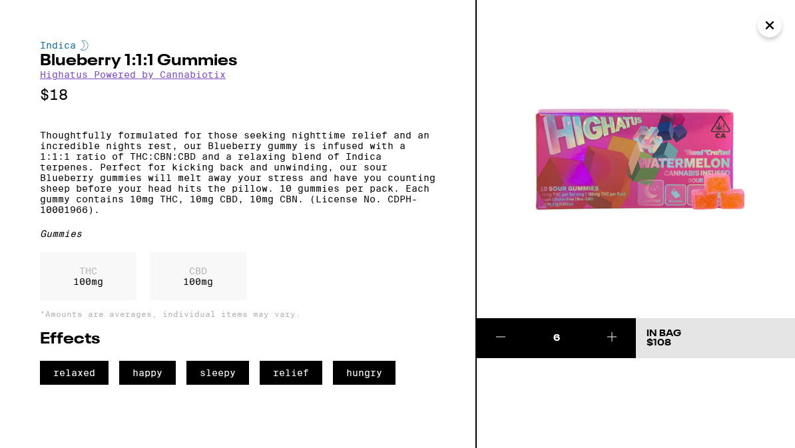
click at [524, 277] on img at bounding box center [635, 159] width 318 height 318
click at [763, 27] on icon "Close" at bounding box center [769, 25] width 16 height 20
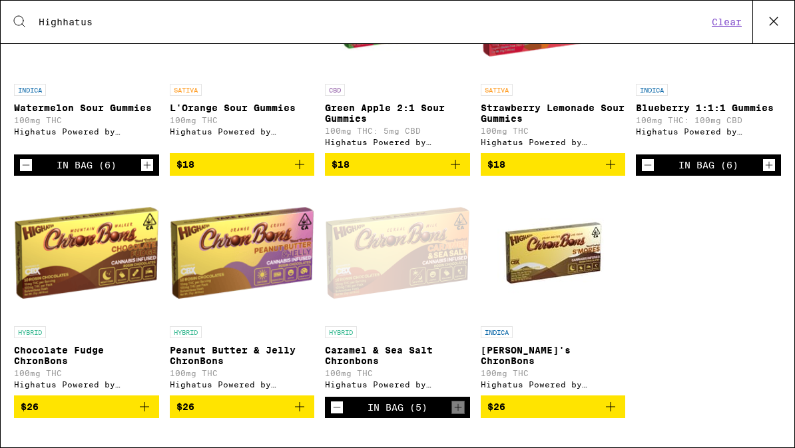
scroll to position [379, 0]
click at [709, 45] on div "Open page for Blueberry 1:1:1 Gummies from Highatus Powered by Cannabiotix" at bounding box center [708, 10] width 133 height 133
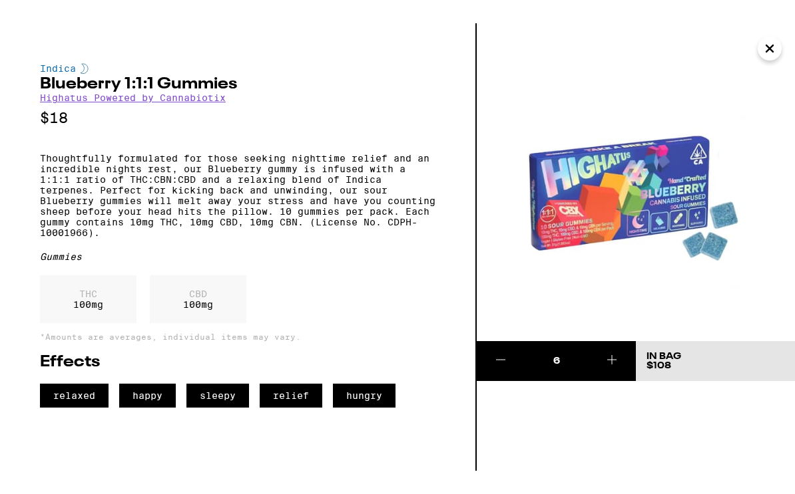
scroll to position [359, 0]
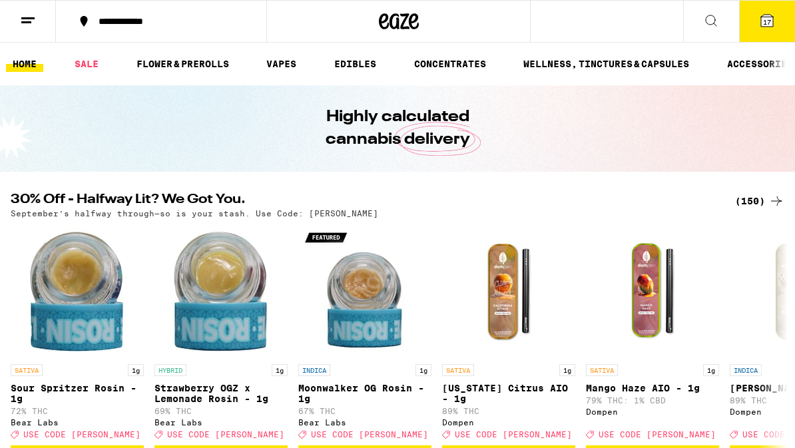
click at [773, 29] on button "17" at bounding box center [767, 21] width 56 height 41
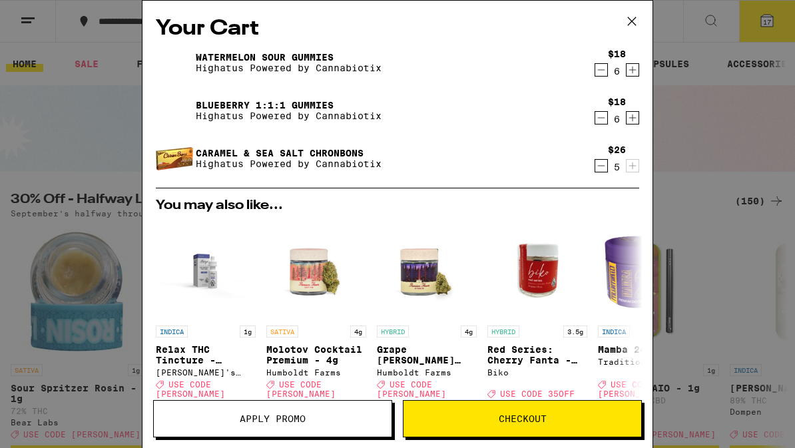
click at [527, 414] on span "Checkout" at bounding box center [522, 418] width 48 height 9
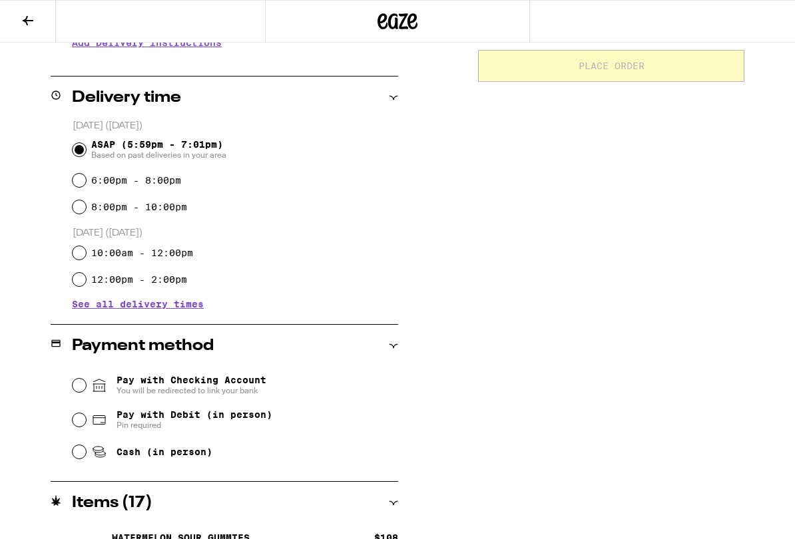
scroll to position [297, 0]
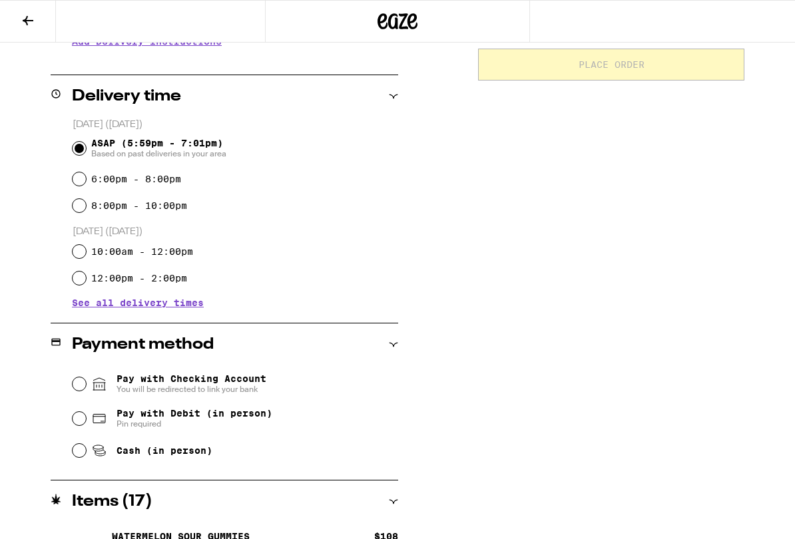
click at [86, 447] on input "Cash (in person)" at bounding box center [79, 450] width 13 height 13
radio input "true"
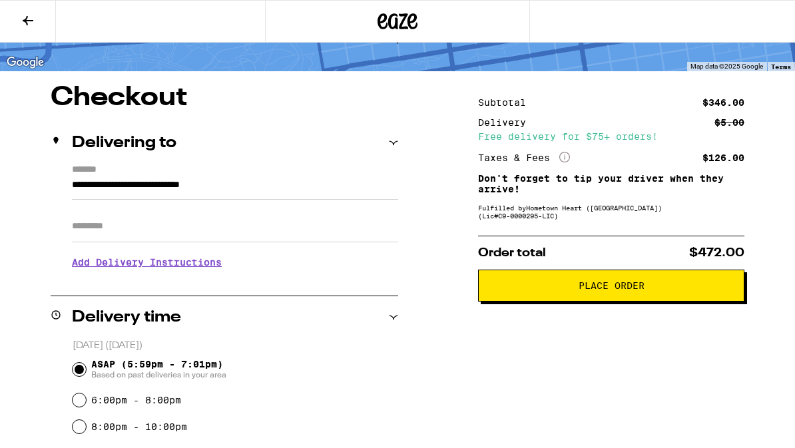
scroll to position [75, 0]
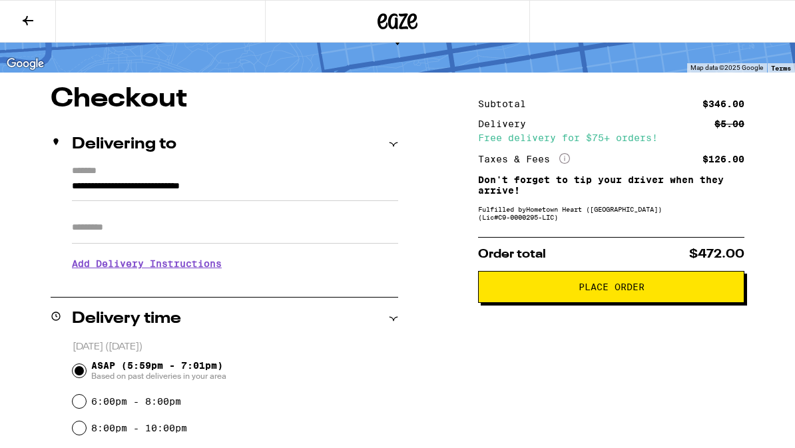
click at [615, 291] on span "Place Order" at bounding box center [611, 286] width 66 height 9
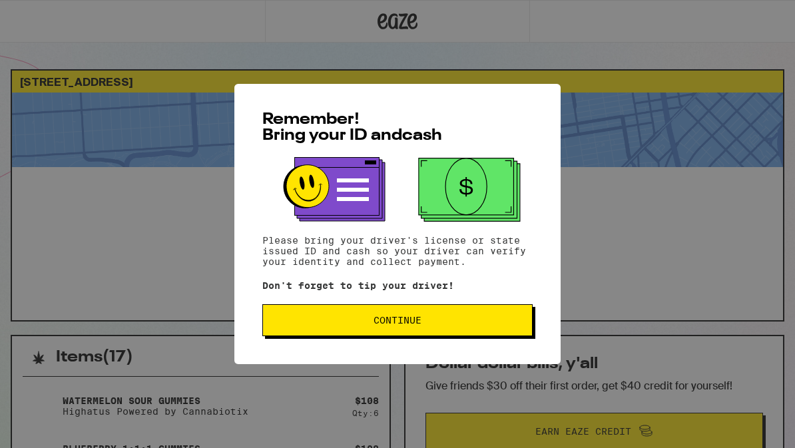
click at [448, 318] on button "Continue" at bounding box center [397, 320] width 270 height 32
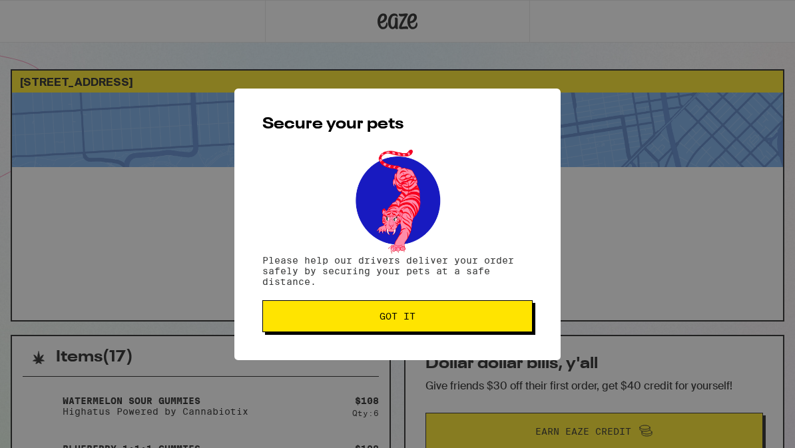
click at [457, 320] on span "Got it" at bounding box center [398, 315] width 248 height 9
